Goal: Find specific page/section: Find specific page/section

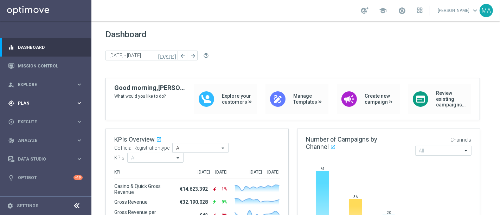
click at [46, 110] on div "gps_fixed Plan keyboard_arrow_right" at bounding box center [45, 103] width 91 height 19
click at [48, 140] on span "Templates" at bounding box center [44, 139] width 50 height 4
click at [51, 149] on link "Optimail" at bounding box center [47, 150] width 51 height 6
